Goal: Transaction & Acquisition: Book appointment/travel/reservation

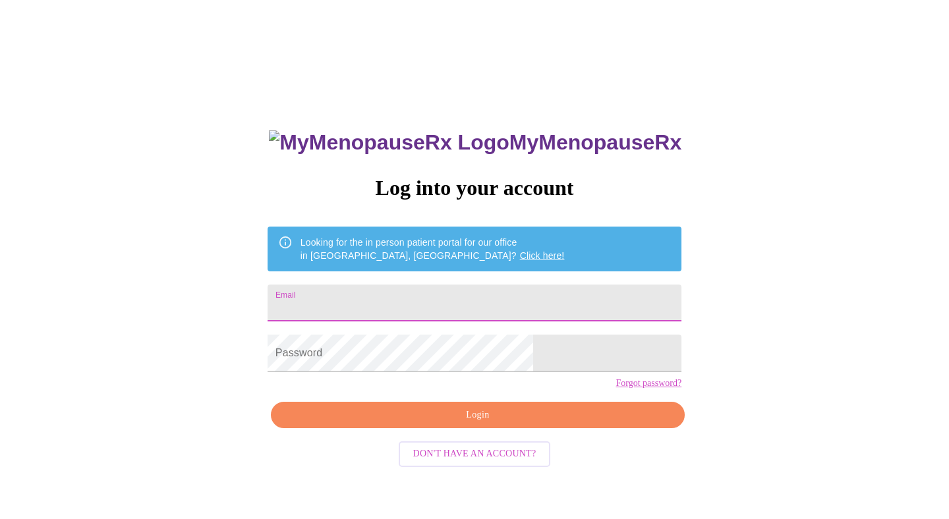
click at [400, 296] on input "Email" at bounding box center [475, 303] width 414 height 37
type input "[EMAIL_ADDRESS][DOMAIN_NAME]"
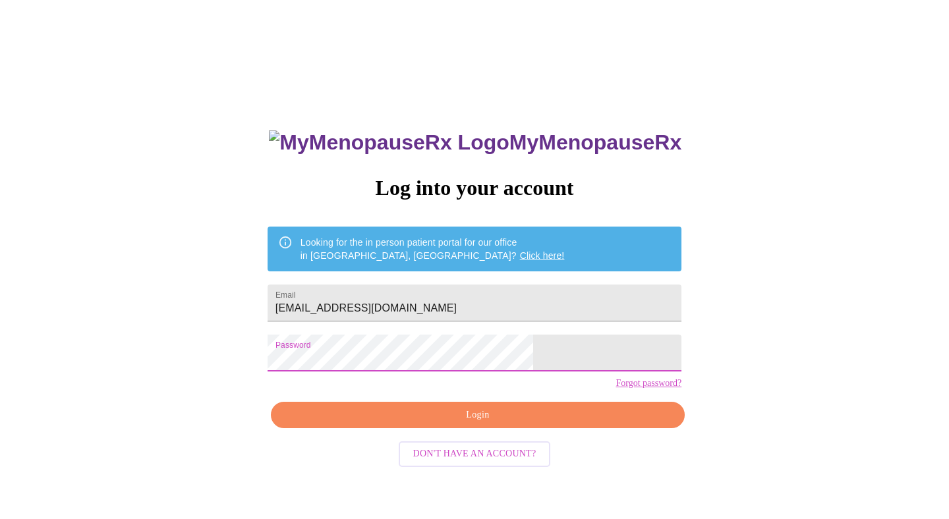
click at [420, 424] on span "Login" at bounding box center [478, 415] width 384 height 16
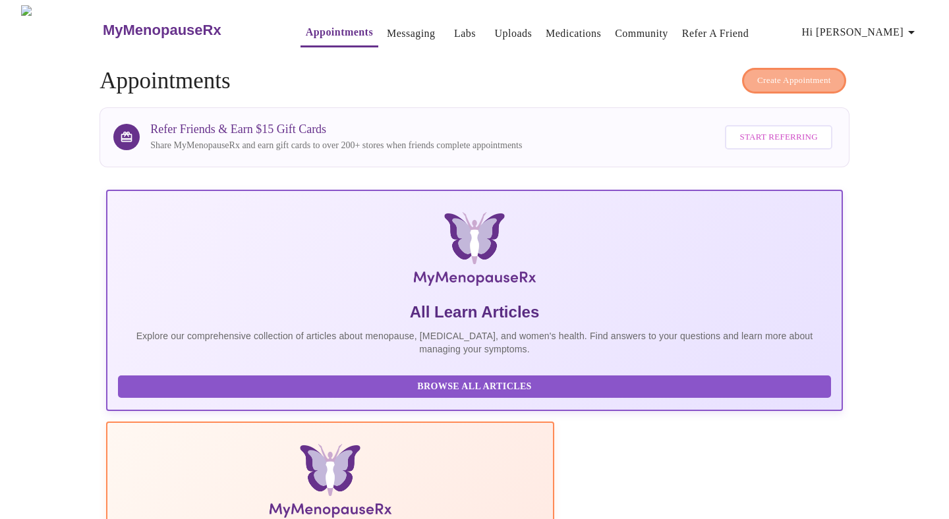
click at [797, 73] on span "Create Appointment" at bounding box center [794, 80] width 74 height 15
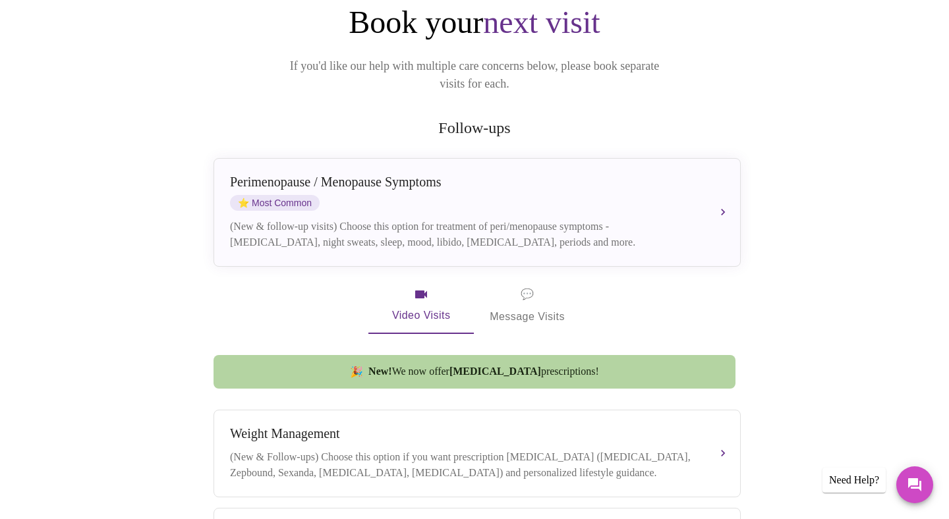
scroll to position [153, 0]
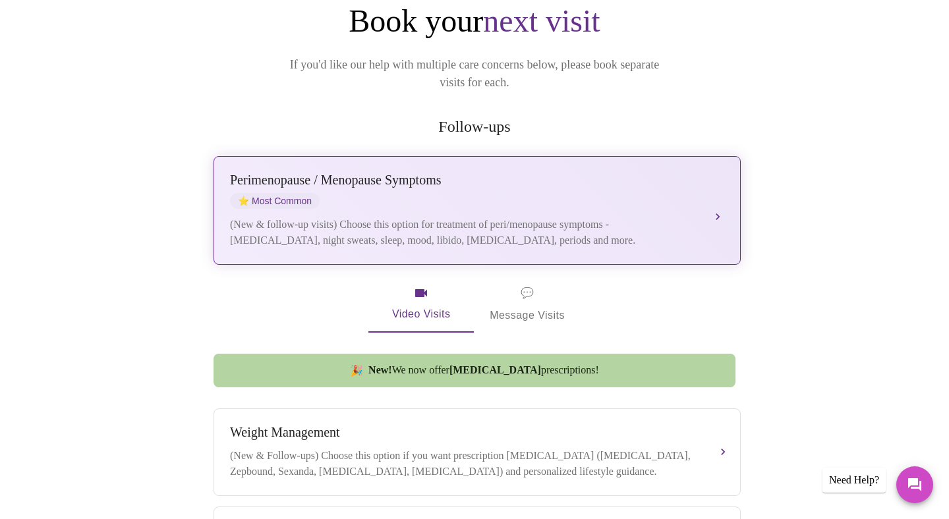
click at [483, 182] on div "[MEDICAL_DATA] / Menopause Symptoms ⭐ Most Common" at bounding box center [464, 191] width 468 height 36
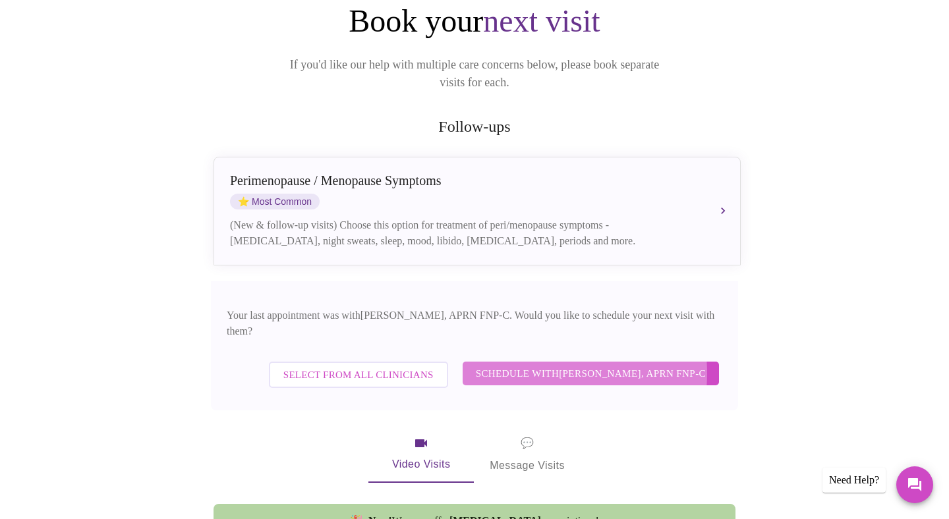
click at [550, 365] on span "Schedule with [PERSON_NAME], APRN FNP-C" at bounding box center [591, 373] width 230 height 17
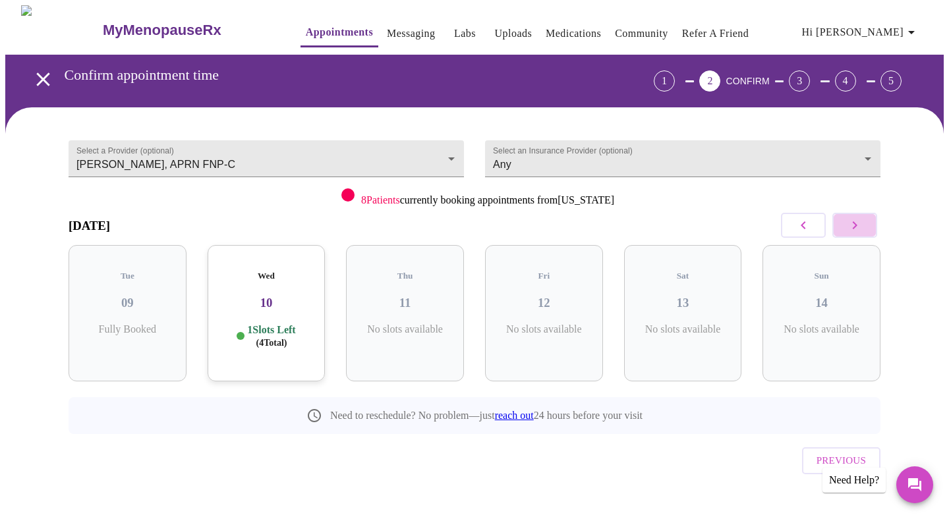
click at [860, 225] on icon "button" at bounding box center [855, 225] width 16 height 16
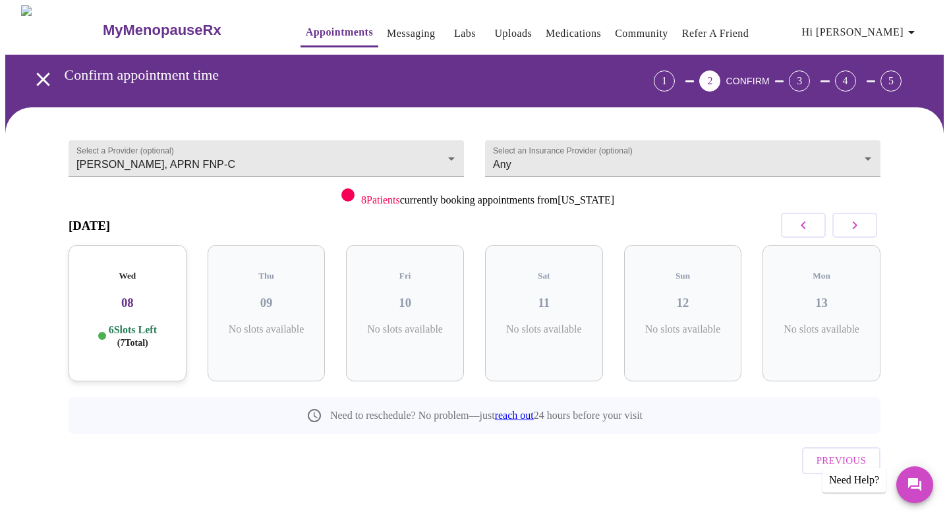
click at [138, 296] on h3 "08" at bounding box center [127, 303] width 97 height 14
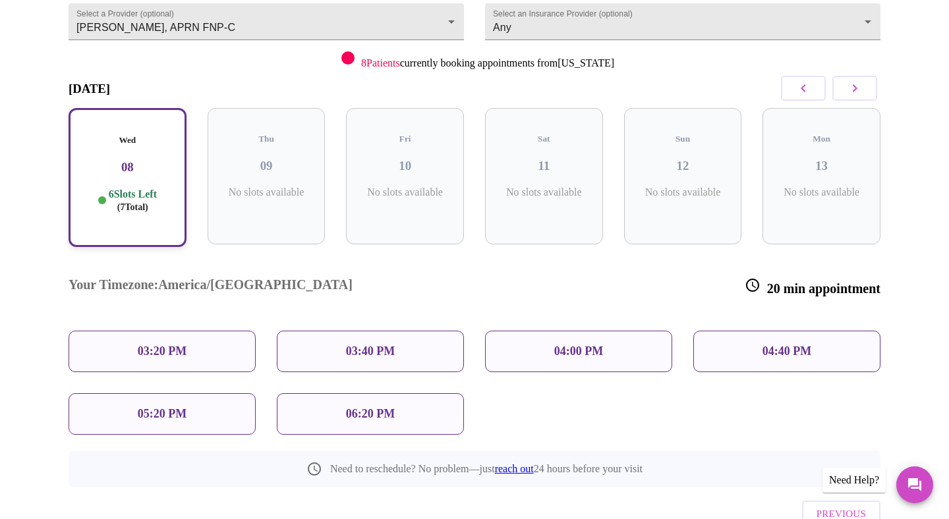
scroll to position [138, 0]
click at [809, 344] on p "04:40 PM" at bounding box center [786, 351] width 49 height 14
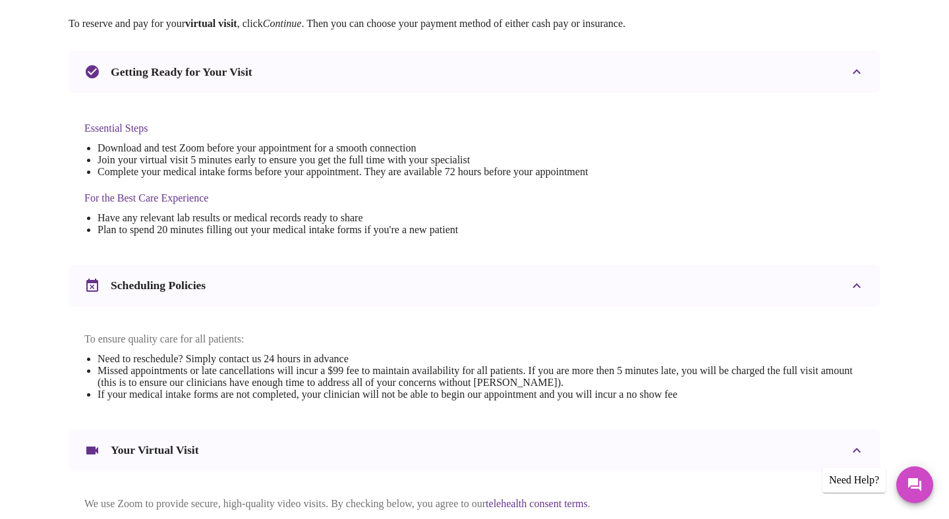
scroll to position [436, 0]
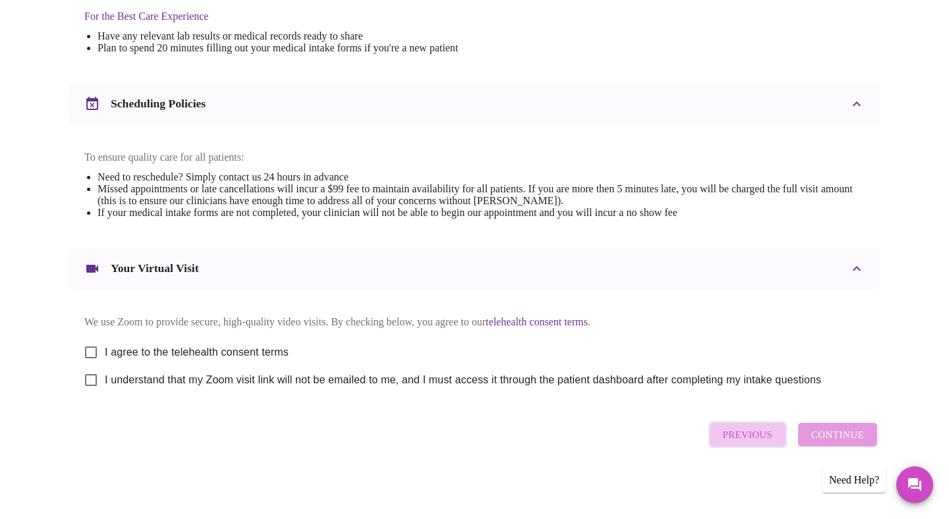
click at [748, 440] on span "Previous" at bounding box center [747, 434] width 49 height 17
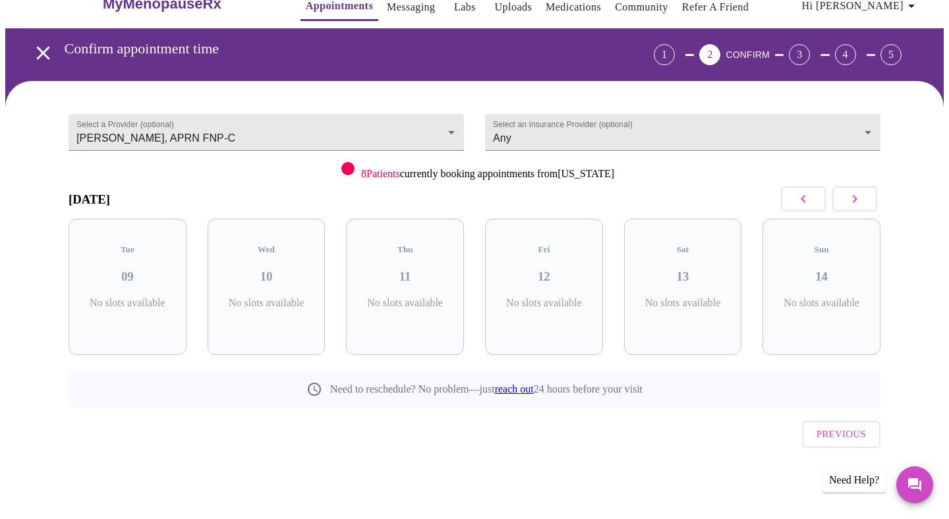
scroll to position [0, 0]
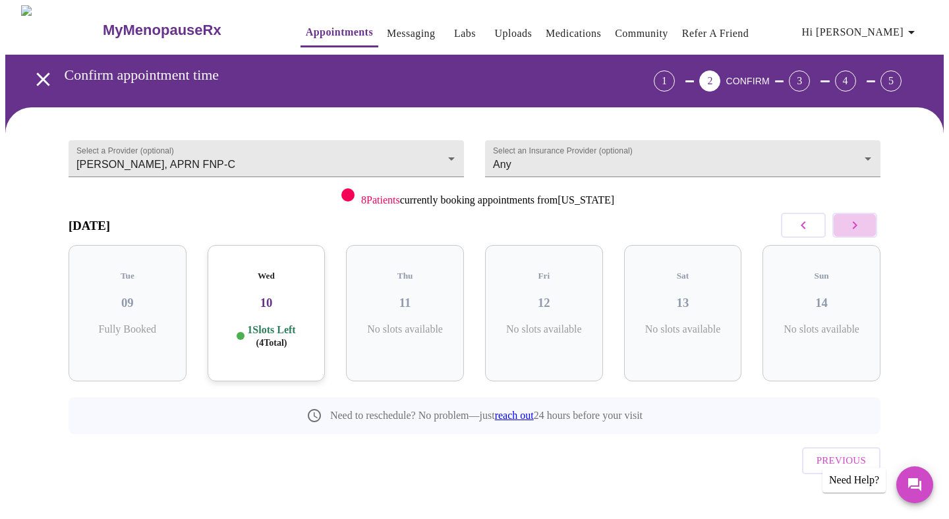
click at [857, 226] on icon "button" at bounding box center [855, 225] width 16 height 16
click at [855, 226] on icon "button" at bounding box center [855, 225] width 5 height 8
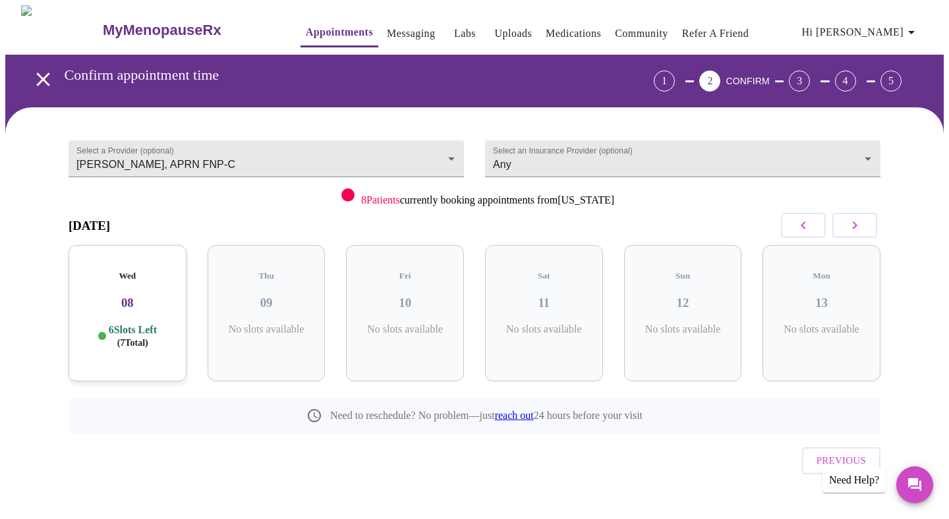
click at [130, 296] on h3 "08" at bounding box center [127, 303] width 97 height 14
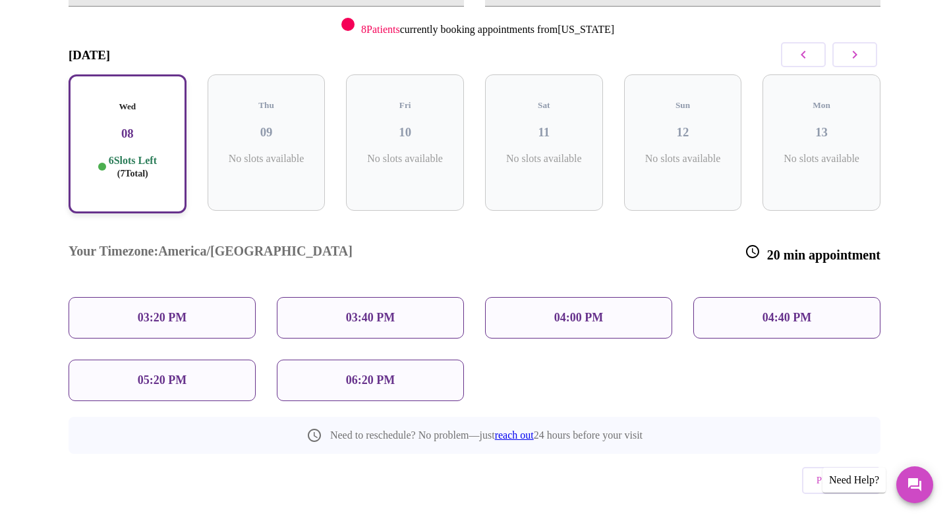
scroll to position [171, 0]
click at [584, 310] on p "04:00 PM" at bounding box center [578, 317] width 49 height 14
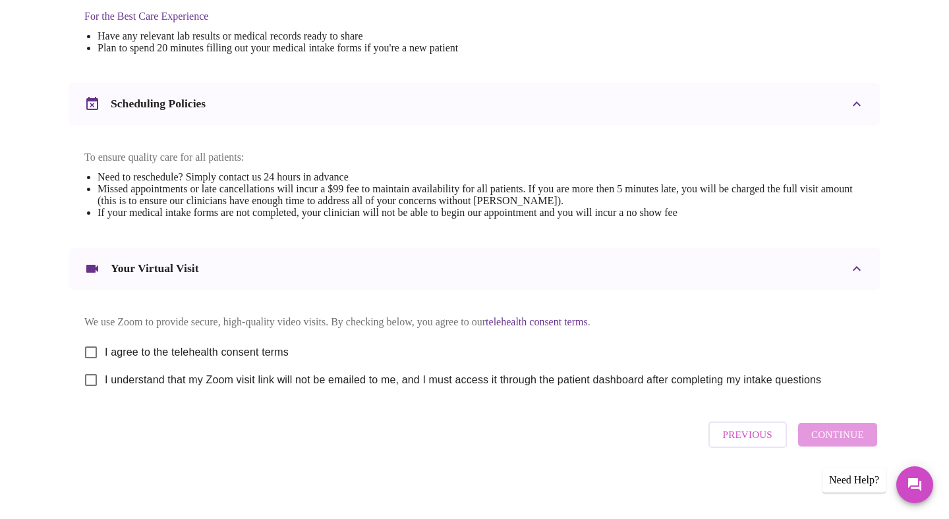
scroll to position [436, 0]
click at [90, 347] on input "I agree to the telehealth consent terms" at bounding box center [91, 353] width 28 height 28
checkbox input "true"
click at [92, 380] on input "I understand that my Zoom visit link will not be emailed to me, and I must acce…" at bounding box center [91, 380] width 28 height 28
checkbox input "true"
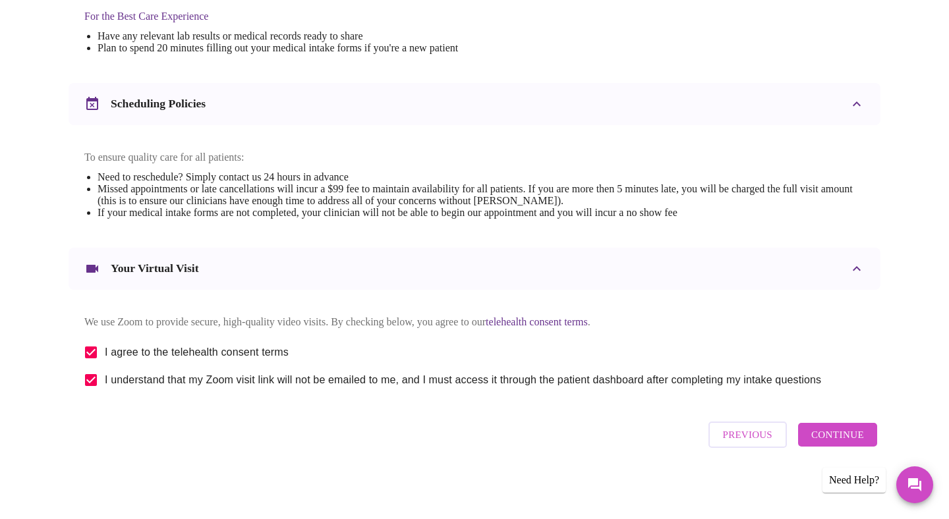
click at [860, 440] on span "Continue" at bounding box center [837, 434] width 53 height 17
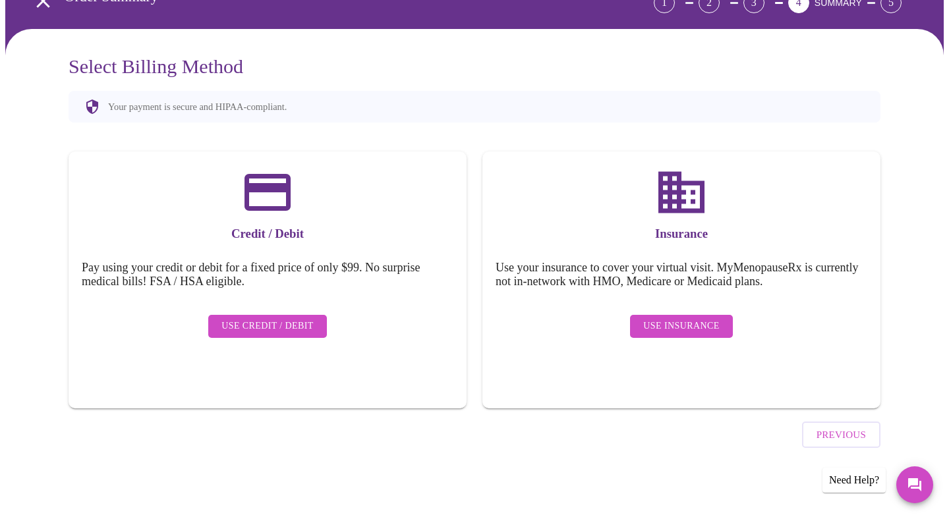
scroll to position [42, 0]
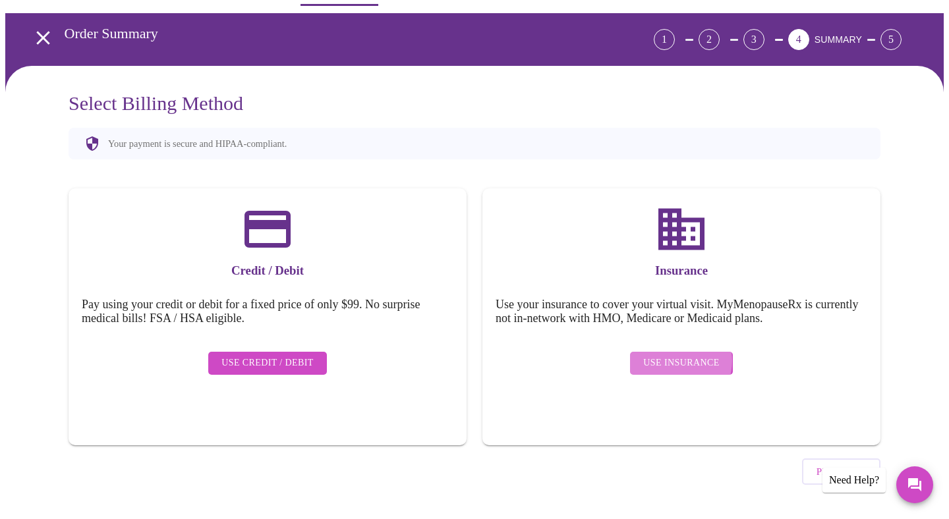
click at [679, 355] on span "Use Insurance" at bounding box center [681, 363] width 76 height 16
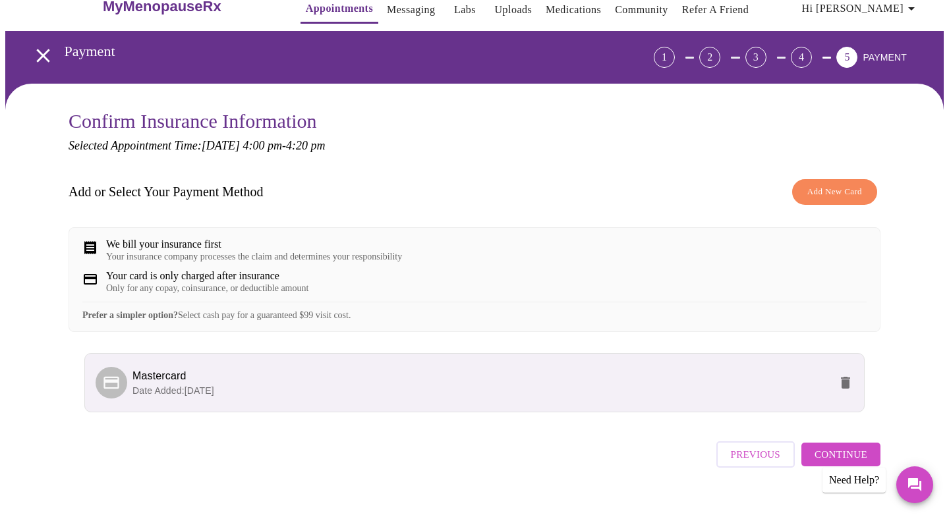
scroll to position [53, 0]
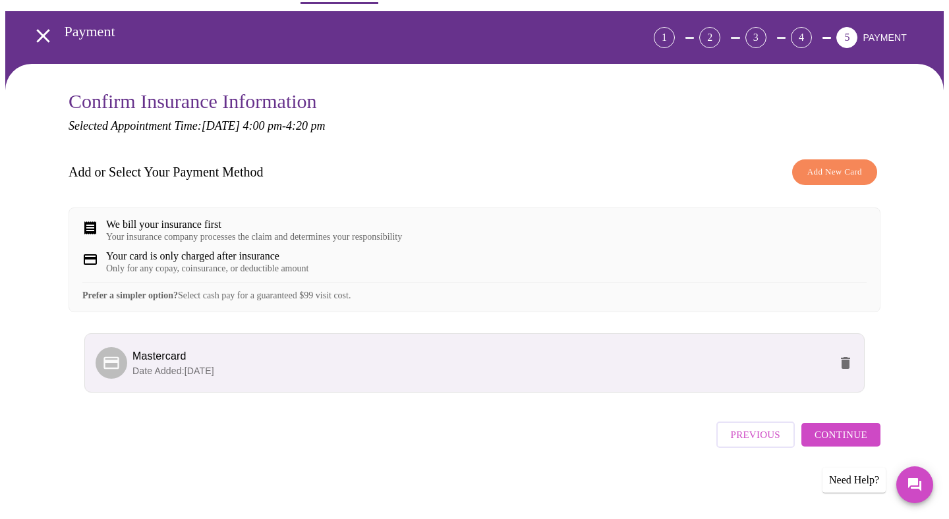
click at [844, 439] on span "Continue" at bounding box center [840, 434] width 53 height 17
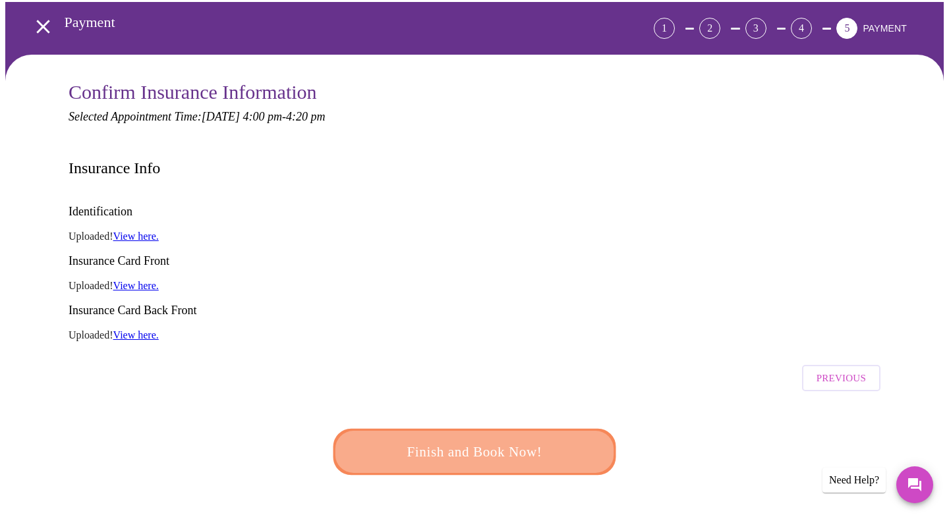
click at [507, 440] on span "Finish and Book Now!" at bounding box center [474, 452] width 250 height 25
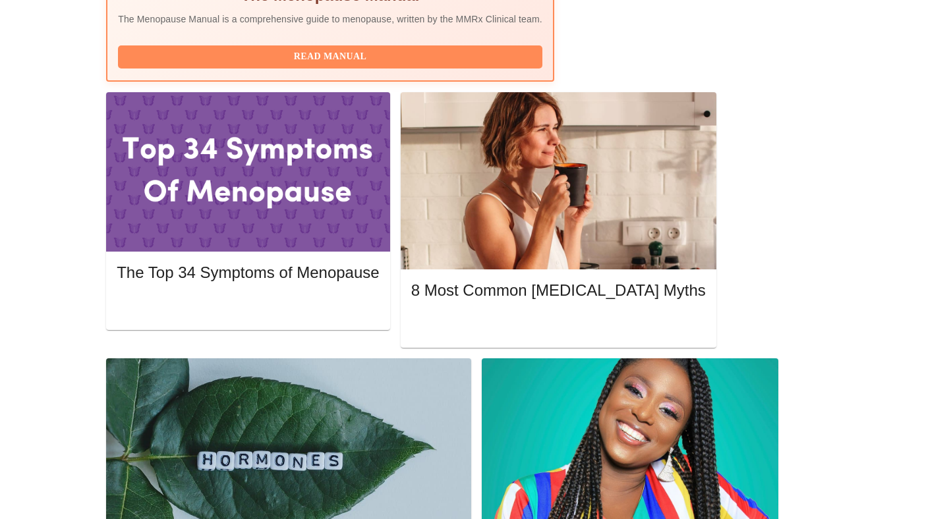
scroll to position [554, 0]
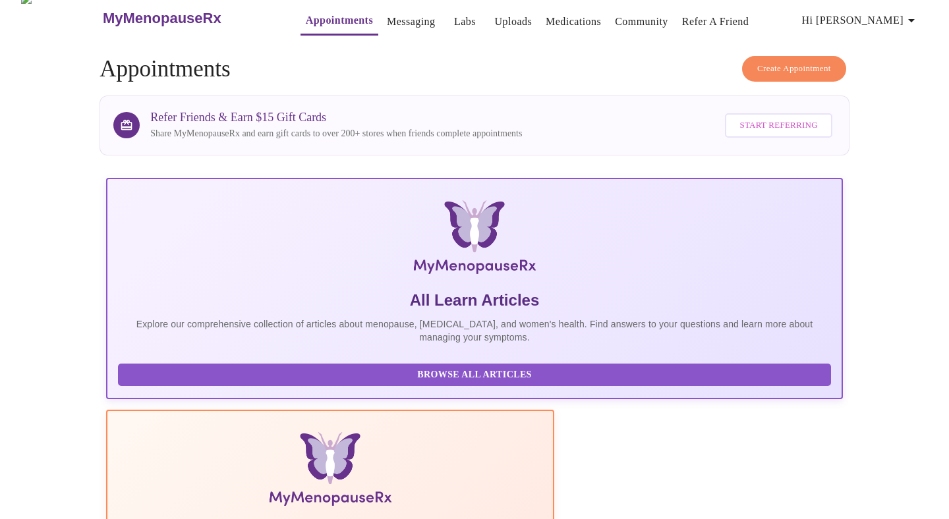
scroll to position [0, 0]
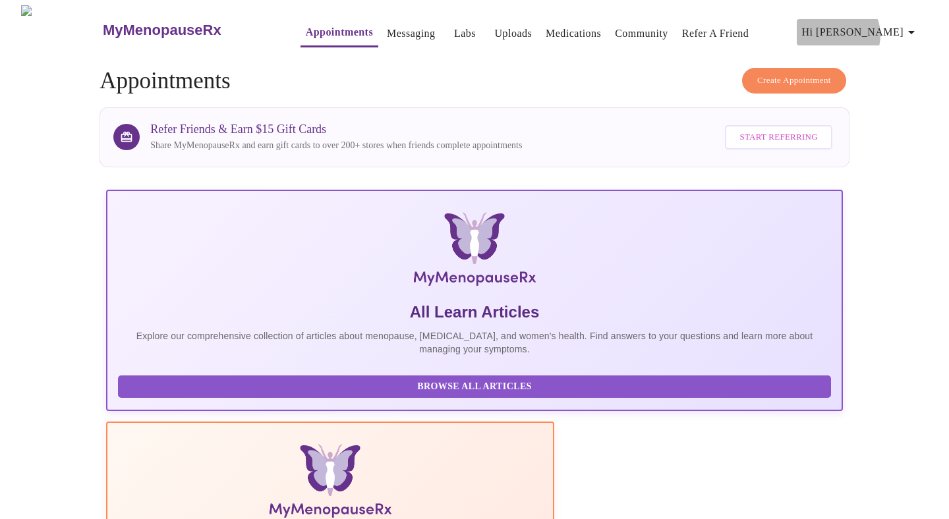
click at [896, 30] on span "Hi [PERSON_NAME]" at bounding box center [860, 32] width 117 height 18
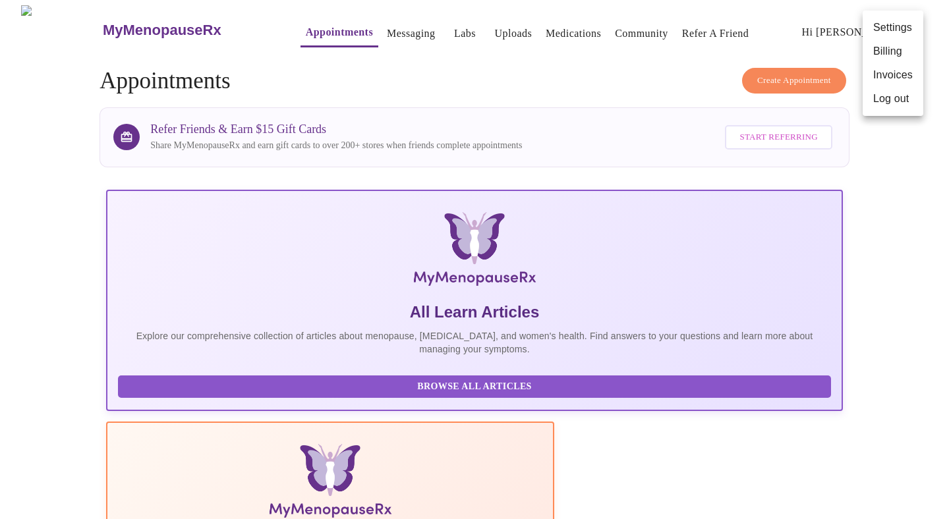
click at [883, 101] on li "Log out" at bounding box center [893, 99] width 61 height 24
